Goal: Information Seeking & Learning: Check status

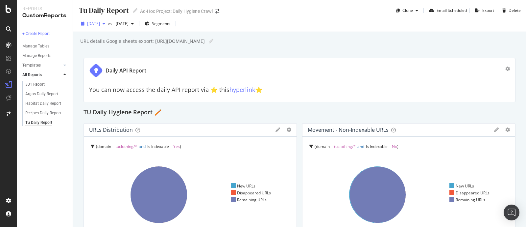
click at [94, 24] on span "[DATE]" at bounding box center [93, 24] width 13 height 6
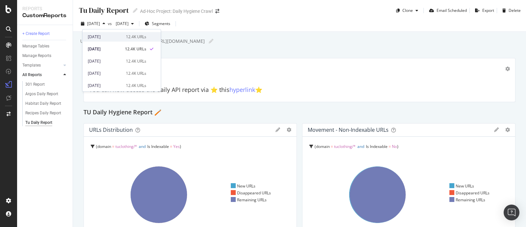
click at [109, 37] on div "2025 Sep. 16th" at bounding box center [105, 37] width 34 height 6
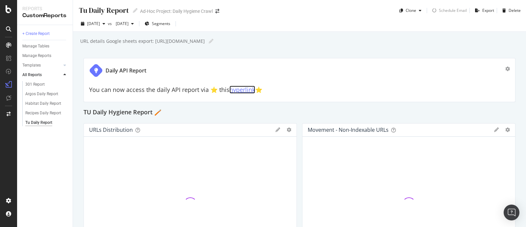
click at [240, 91] on link "hyperlink" at bounding box center [243, 90] width 26 height 8
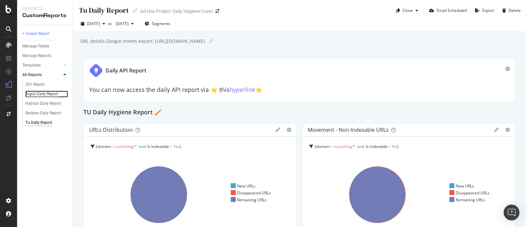
click at [37, 94] on div "Argos Daily Report" at bounding box center [41, 93] width 33 height 7
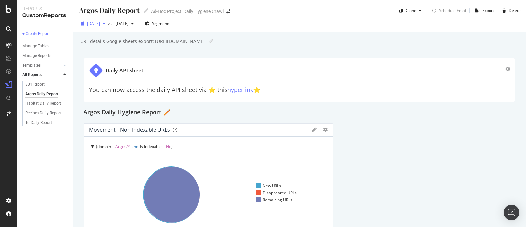
click at [100, 22] on span "[DATE]" at bounding box center [93, 24] width 13 height 6
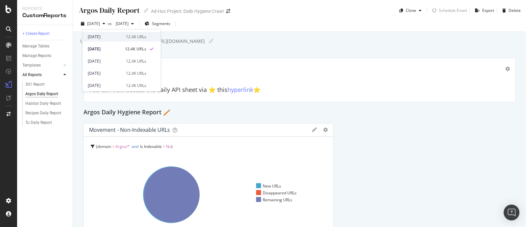
click at [111, 35] on div "2025 Sep. 16th" at bounding box center [105, 37] width 34 height 6
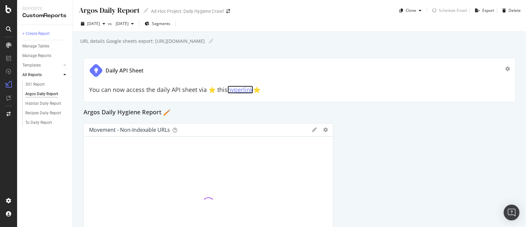
click at [241, 91] on link "hyperlink" at bounding box center [241, 90] width 26 height 8
click at [45, 104] on div "Habitat Daily Report" at bounding box center [43, 103] width 36 height 7
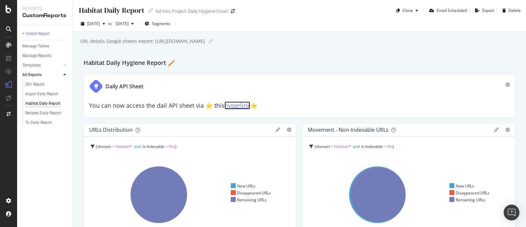
click at [238, 106] on link "hyperlink" at bounding box center [238, 105] width 26 height 8
click at [100, 25] on span "[DATE]" at bounding box center [93, 24] width 13 height 6
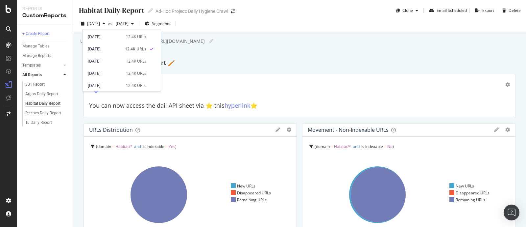
click at [105, 43] on div "2025 Sep. 15th 12.4K URLs" at bounding box center [122, 47] width 78 height 12
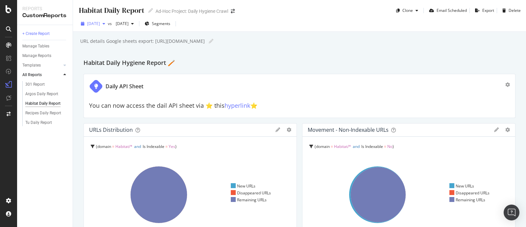
drag, startPoint x: 109, startPoint y: 34, endPoint x: 111, endPoint y: 27, distance: 6.7
click at [111, 27] on div "Habitat Daily Report Habitat Daily Report Ad-Hoc Project: Daily Hygiene Crawl C…" at bounding box center [299, 113] width 453 height 227
click at [108, 27] on div "[DATE]" at bounding box center [93, 24] width 30 height 10
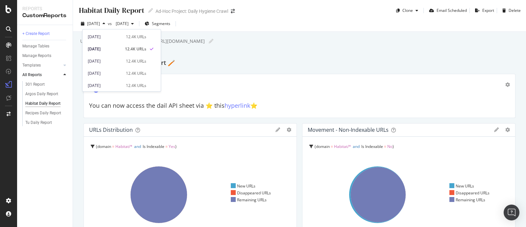
click at [106, 42] on div "2025 Sep. 15th 12.4K URLs" at bounding box center [122, 47] width 78 height 12
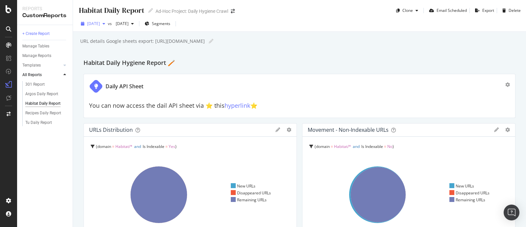
click at [100, 24] on span "[DATE]" at bounding box center [93, 24] width 13 height 6
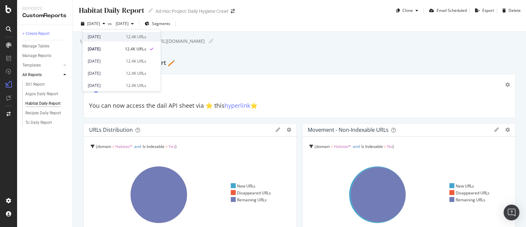
click at [109, 35] on div "2025 Sep. 16th" at bounding box center [105, 37] width 34 height 6
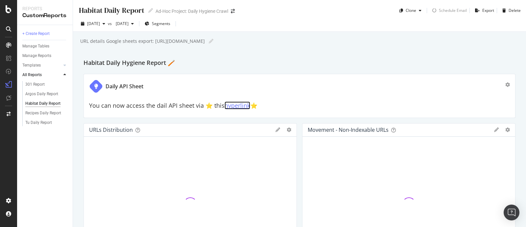
click at [237, 106] on link "hyperlink" at bounding box center [238, 105] width 26 height 8
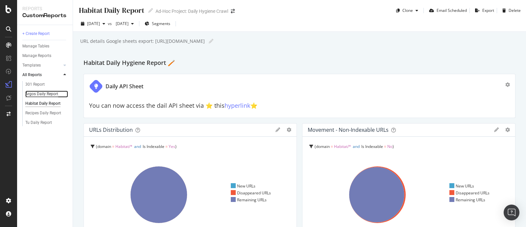
click at [35, 96] on div "Argos Daily Report" at bounding box center [41, 93] width 33 height 7
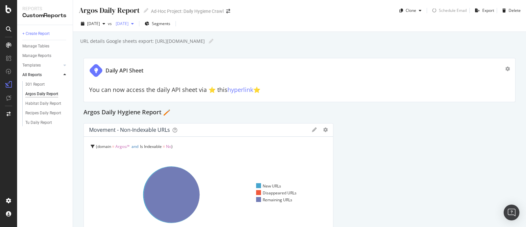
click at [129, 25] on span "[DATE]" at bounding box center [120, 24] width 15 height 6
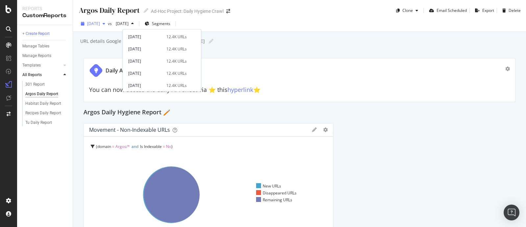
click at [108, 22] on div "button" at bounding box center [104, 24] width 8 height 4
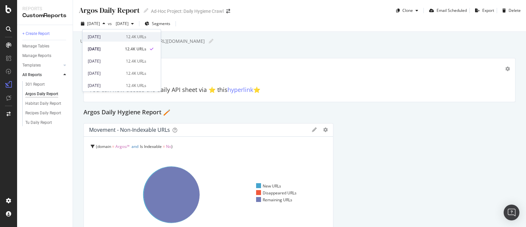
click at [112, 34] on div "2025 Sep. 16th" at bounding box center [105, 37] width 34 height 6
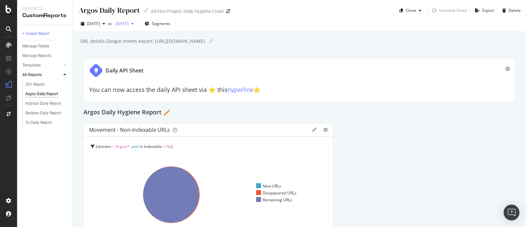
click at [129, 24] on span "[DATE]" at bounding box center [120, 24] width 15 height 6
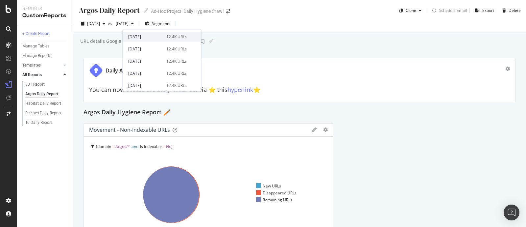
click at [145, 35] on div "[DATE]" at bounding box center [145, 37] width 34 height 6
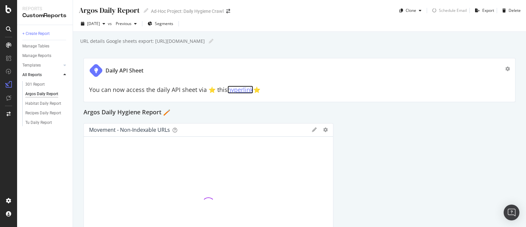
click at [240, 91] on link "hyperlink" at bounding box center [241, 90] width 26 height 8
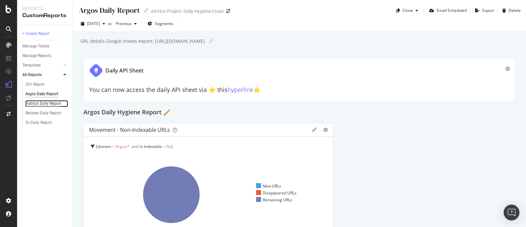
click at [46, 100] on div "Habitat Daily Report" at bounding box center [43, 103] width 36 height 7
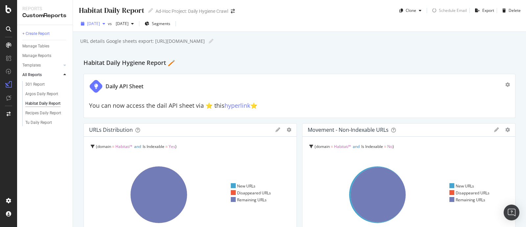
click at [100, 25] on span "[DATE]" at bounding box center [93, 24] width 13 height 6
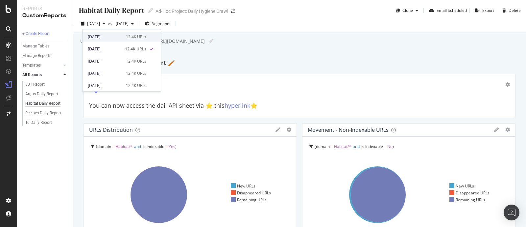
click at [109, 35] on div "2025 Sep. 16th" at bounding box center [105, 37] width 34 height 6
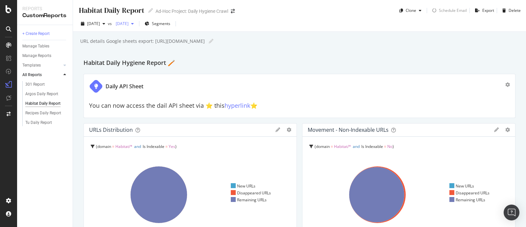
click at [134, 26] on div "[DATE]" at bounding box center [124, 24] width 23 height 10
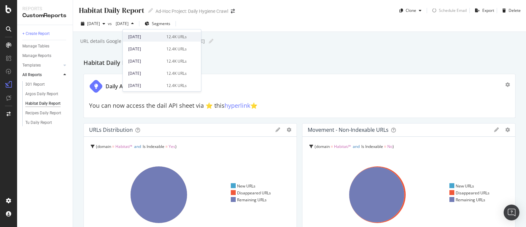
click at [138, 34] on div "[DATE]" at bounding box center [145, 37] width 34 height 6
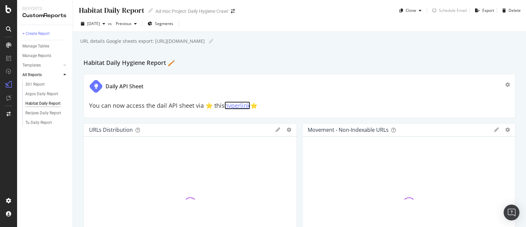
click at [237, 108] on link "hyperlink" at bounding box center [238, 105] width 26 height 8
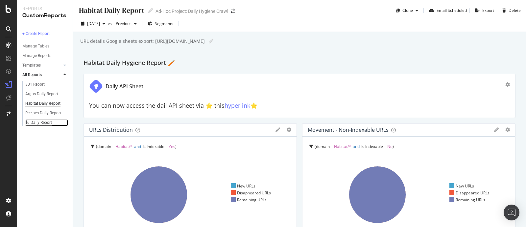
click at [47, 120] on div "Tu Daily Report" at bounding box center [38, 122] width 27 height 7
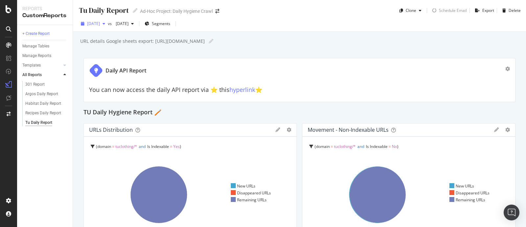
click at [100, 22] on span "[DATE]" at bounding box center [93, 24] width 13 height 6
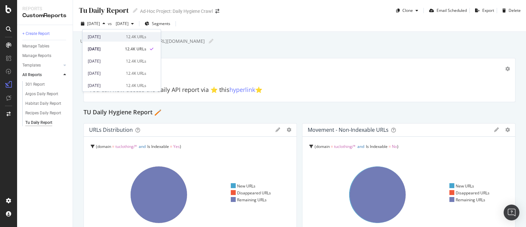
click at [107, 41] on div "2025 Sep. 16th 12.4K URLs" at bounding box center [122, 37] width 78 height 10
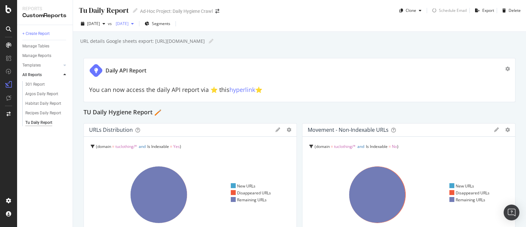
click at [129, 24] on span "[DATE]" at bounding box center [120, 24] width 15 height 6
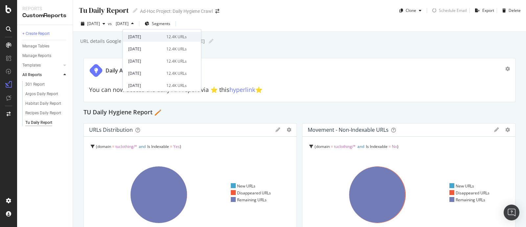
click at [138, 41] on div "2025 Sep. 15th 12.4K URLs" at bounding box center [162, 37] width 78 height 10
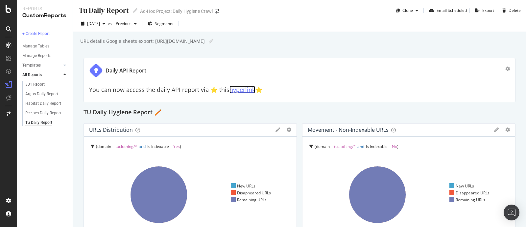
click at [243, 88] on link "hyperlink" at bounding box center [243, 90] width 26 height 8
